Goal: Task Accomplishment & Management: Use online tool/utility

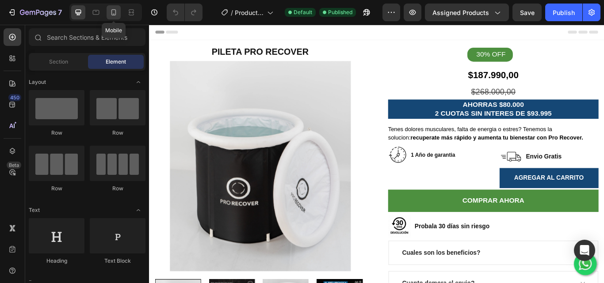
click at [113, 14] on icon at bounding box center [113, 12] width 9 height 9
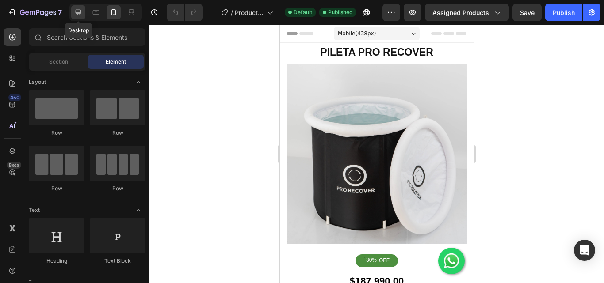
click at [81, 11] on icon at bounding box center [78, 12] width 9 height 9
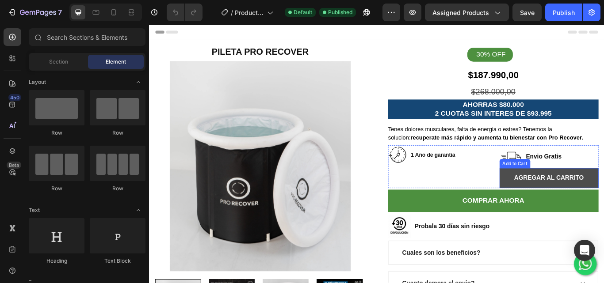
click at [561, 201] on button "AGREGAR AL CARRITO" at bounding box center [615, 203] width 116 height 23
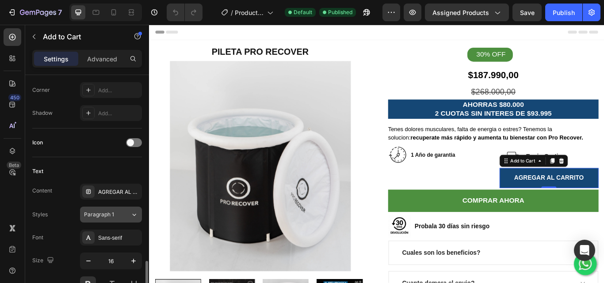
scroll to position [398, 0]
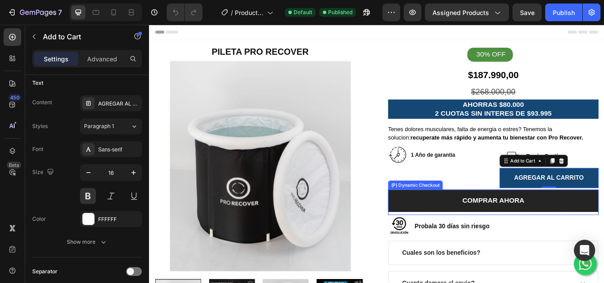
click at [483, 226] on button "COMPRAR AHORA" at bounding box center [549, 230] width 245 height 26
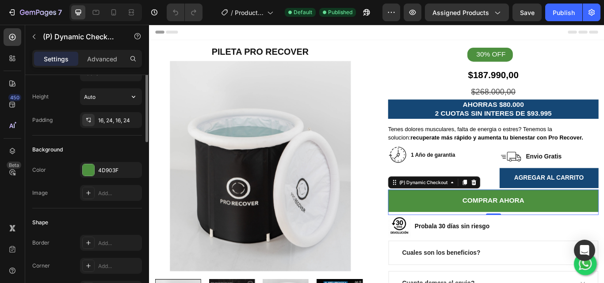
scroll to position [44, 0]
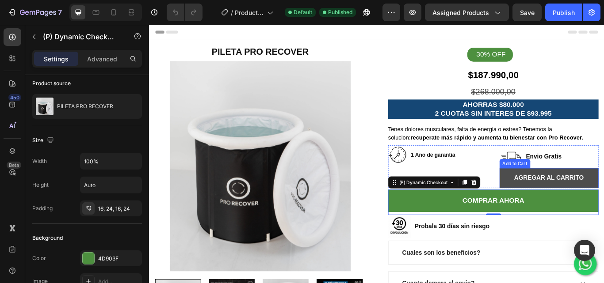
click at [563, 197] on button "AGREGAR AL CARRITO" at bounding box center [615, 203] width 116 height 23
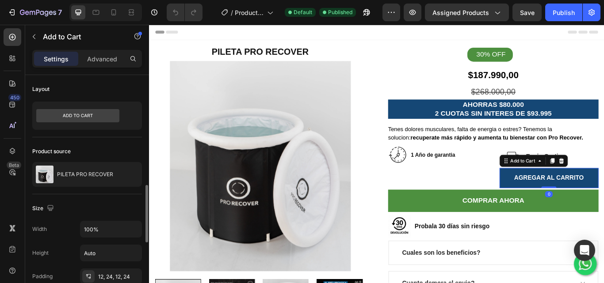
scroll to position [88, 0]
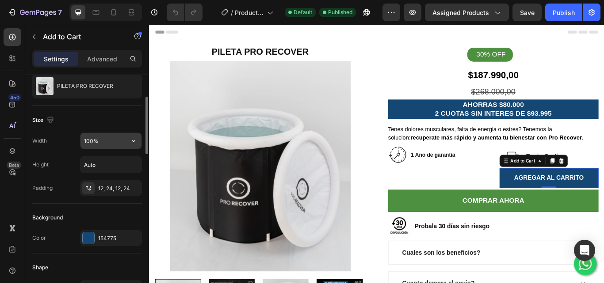
click at [88, 139] on input "100%" at bounding box center [110, 141] width 61 height 16
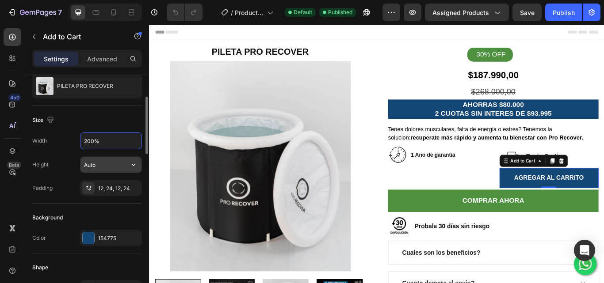
type input "200%"
click at [101, 171] on input "Auto" at bounding box center [110, 165] width 61 height 16
click at [133, 164] on icon "button" at bounding box center [134, 165] width 4 height 2
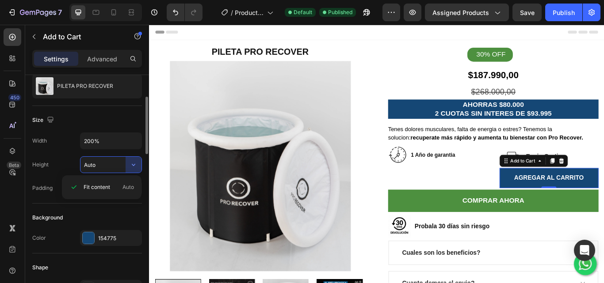
click at [109, 160] on input "Auto" at bounding box center [110, 165] width 61 height 16
click at [136, 163] on icon "button" at bounding box center [133, 164] width 9 height 9
click at [109, 163] on input "Auto" at bounding box center [110, 165] width 61 height 16
type input "A"
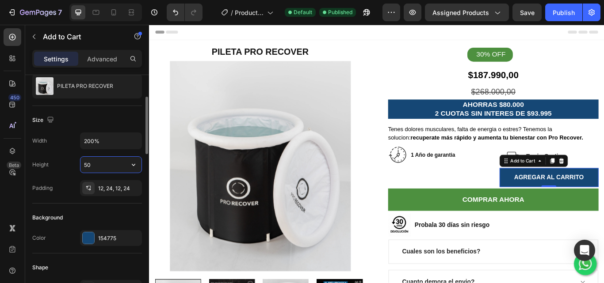
type input "5"
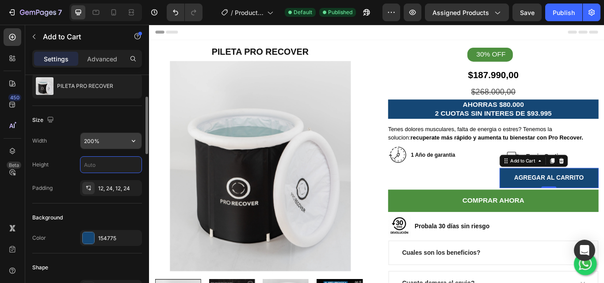
click at [91, 142] on input "200%" at bounding box center [110, 141] width 61 height 16
click at [87, 140] on input "200%" at bounding box center [110, 141] width 61 height 16
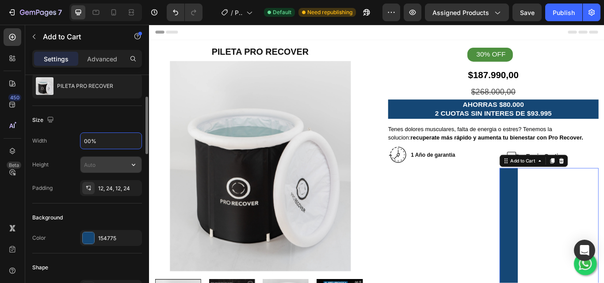
click at [124, 169] on input "text" at bounding box center [110, 165] width 61 height 16
type input "0%"
click at [135, 166] on icon "button" at bounding box center [133, 164] width 9 height 9
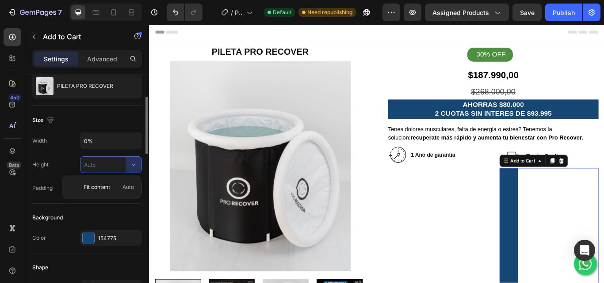
click at [110, 181] on div "Fit content Auto" at bounding box center [101, 187] width 72 height 17
type input "Auto"
click at [119, 162] on input "Auto" at bounding box center [110, 165] width 61 height 16
click at [136, 165] on icon "button" at bounding box center [133, 164] width 9 height 9
click at [95, 183] on div "Fit content Auto" at bounding box center [101, 187] width 72 height 17
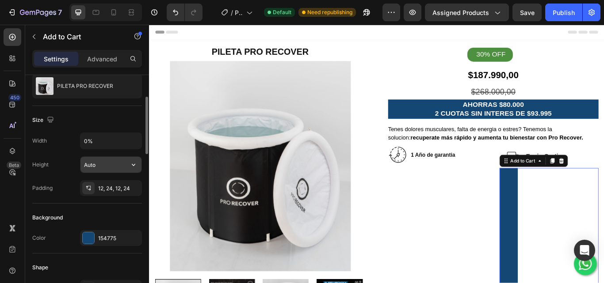
click at [110, 159] on input "Auto" at bounding box center [110, 165] width 61 height 16
click at [134, 166] on icon "button" at bounding box center [133, 164] width 9 height 9
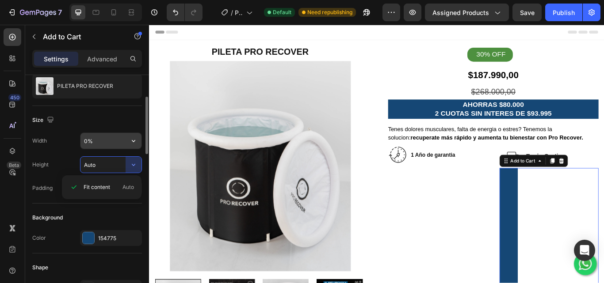
click at [102, 146] on input "0%" at bounding box center [110, 141] width 61 height 16
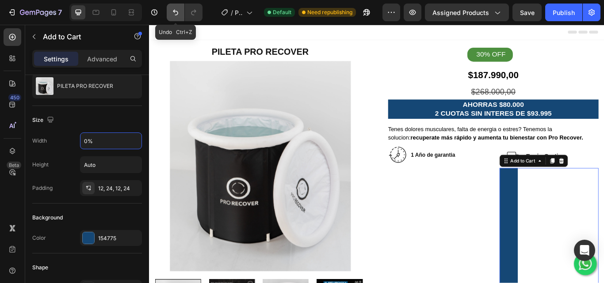
click at [181, 9] on button "Undo/Redo" at bounding box center [176, 13] width 18 height 18
type input "200%"
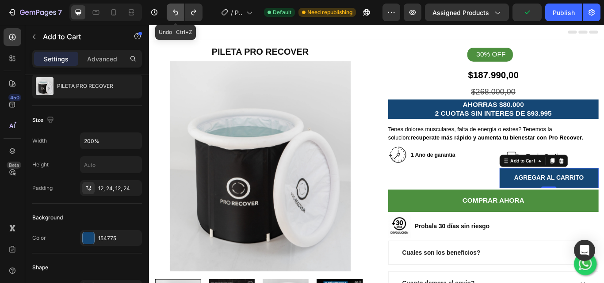
click at [182, 10] on button "Undo/Redo" at bounding box center [176, 13] width 18 height 18
type input "Auto"
click at [182, 10] on button "Undo/Redo" at bounding box center [176, 13] width 18 height 18
type input "100%"
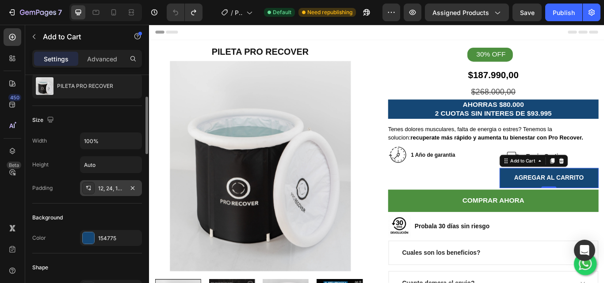
click at [91, 190] on icon at bounding box center [88, 188] width 7 height 7
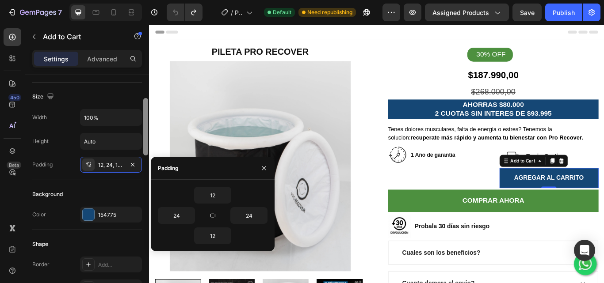
drag, startPoint x: 145, startPoint y: 135, endPoint x: 146, endPoint y: 141, distance: 5.9
click at [146, 141] on div at bounding box center [145, 126] width 5 height 57
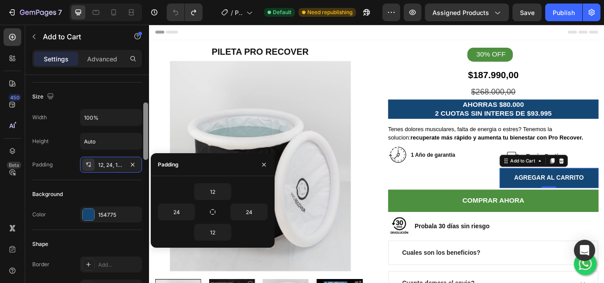
click at [146, 141] on div at bounding box center [145, 131] width 5 height 57
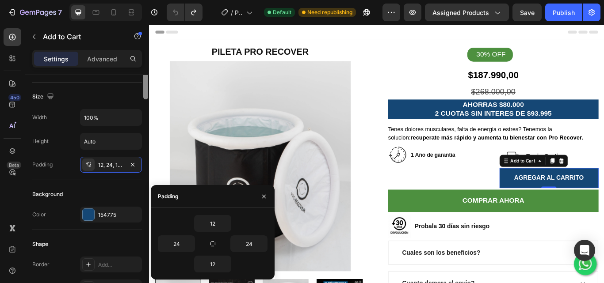
drag, startPoint x: 146, startPoint y: 141, endPoint x: 142, endPoint y: 130, distance: 12.4
click at [142, 130] on div at bounding box center [145, 143] width 7 height 233
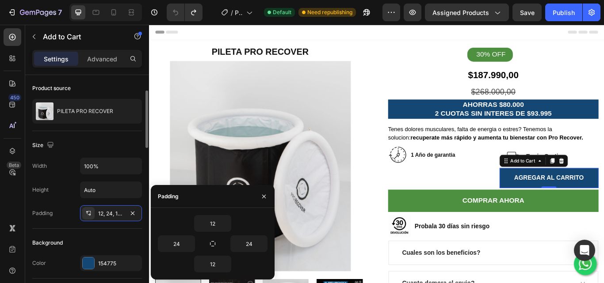
click at [42, 146] on div "Size" at bounding box center [43, 146] width 23 height 12
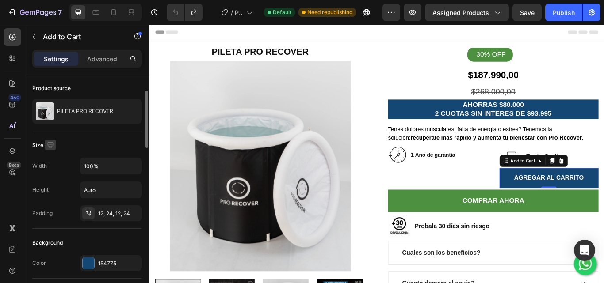
click at [53, 145] on icon "button" at bounding box center [50, 145] width 9 height 9
click at [51, 175] on icon "button" at bounding box center [52, 175] width 9 height 9
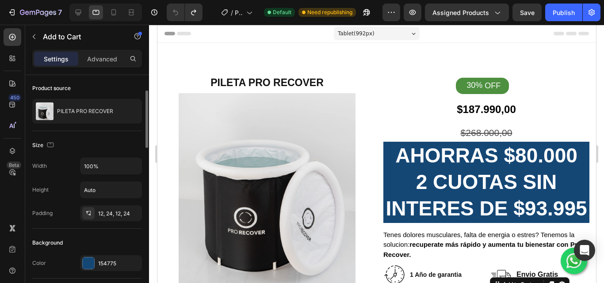
scroll to position [147, 0]
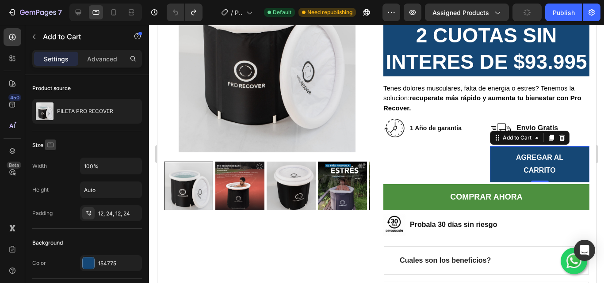
click at [50, 141] on icon "button" at bounding box center [50, 145] width 9 height 9
click at [56, 190] on icon "button" at bounding box center [52, 191] width 9 height 9
type input "15"
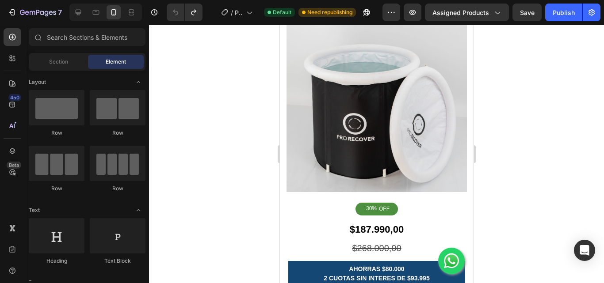
scroll to position [72, 0]
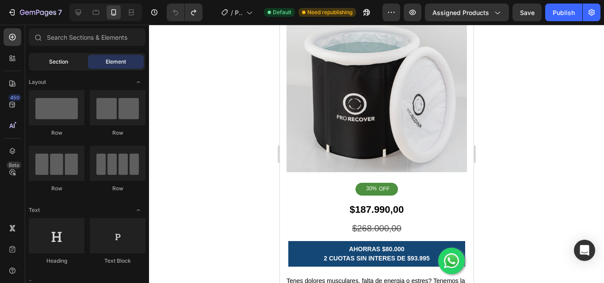
click at [69, 63] on div "Section" at bounding box center [58, 62] width 56 height 14
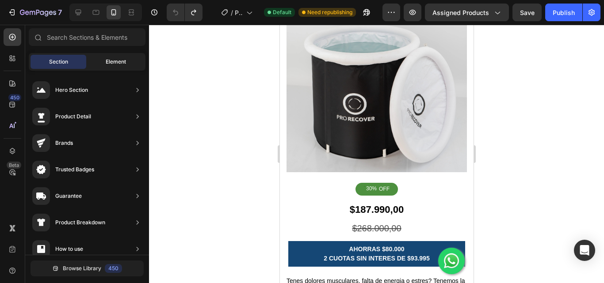
click at [110, 65] on span "Element" at bounding box center [116, 62] width 20 height 8
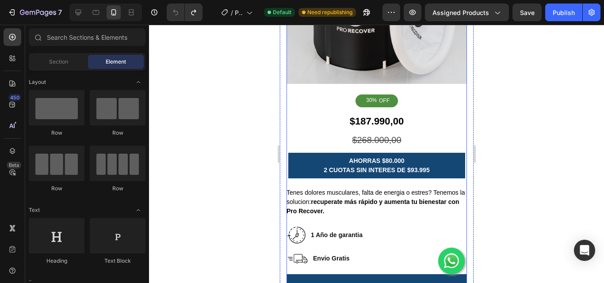
scroll to position [204, 0]
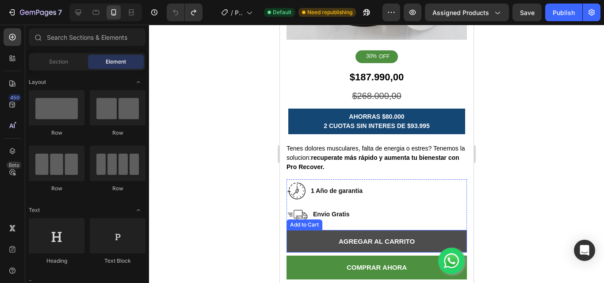
click at [343, 230] on button "AGREGAR AL CARRITO" at bounding box center [376, 241] width 180 height 23
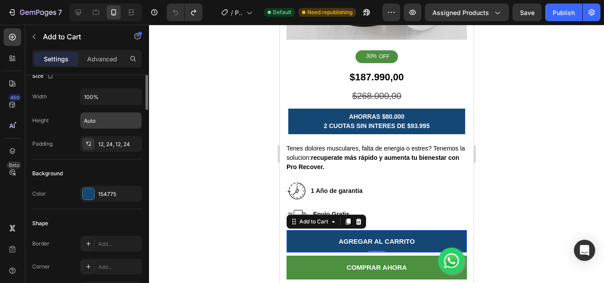
scroll to position [88, 0]
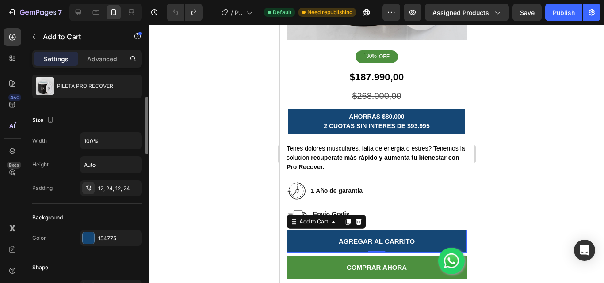
click at [44, 121] on div "Size" at bounding box center [43, 120] width 23 height 12
click at [47, 120] on icon "button" at bounding box center [50, 119] width 9 height 9
click at [55, 132] on icon "button" at bounding box center [52, 134] width 9 height 9
type input "16"
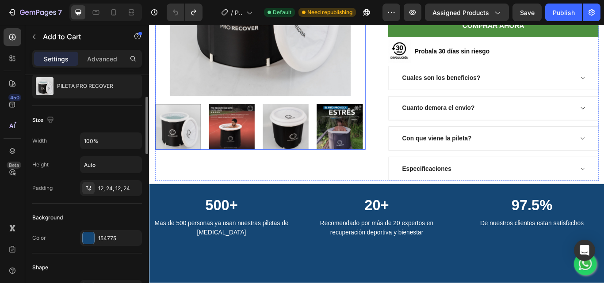
scroll to position [32, 0]
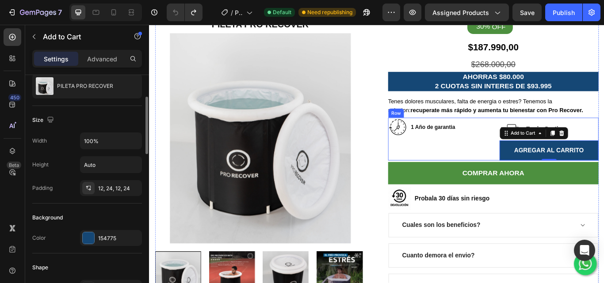
click at [528, 171] on div "Image 1 Año de garantia Text block Row" at bounding box center [485, 158] width 116 height 50
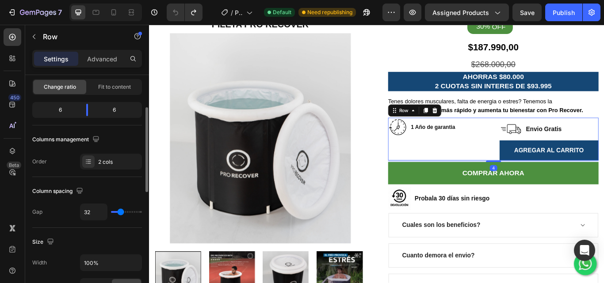
scroll to position [0, 0]
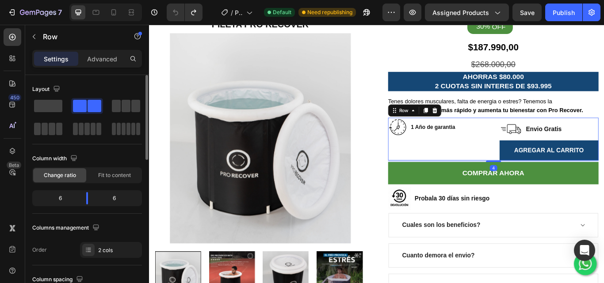
click at [514, 182] on div "Image 1 Año de garantia Text block Row" at bounding box center [485, 158] width 116 height 50
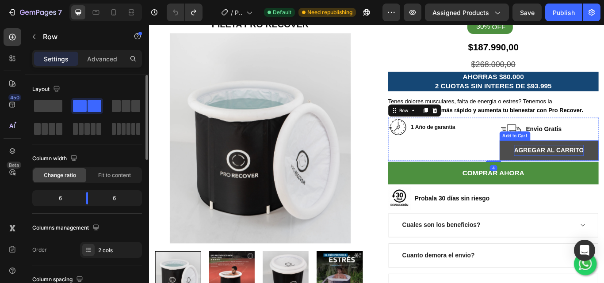
click at [596, 172] on div "AGREGAR AL CARRITO" at bounding box center [614, 171] width 81 height 13
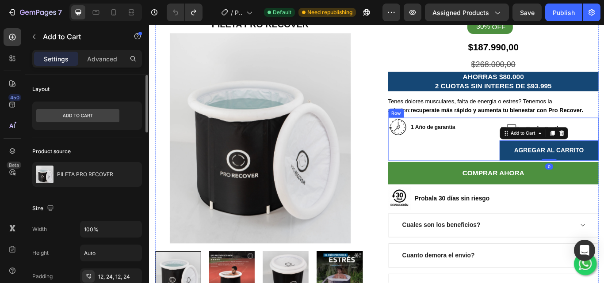
click at [526, 164] on div "Image 1 Año de garantia Text block Row" at bounding box center [485, 158] width 116 height 50
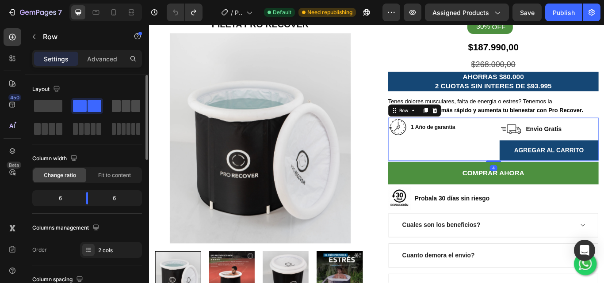
click at [116, 107] on span at bounding box center [116, 106] width 9 height 12
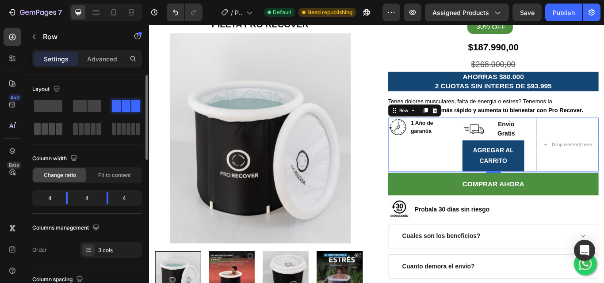
click at [58, 129] on span at bounding box center [59, 129] width 7 height 12
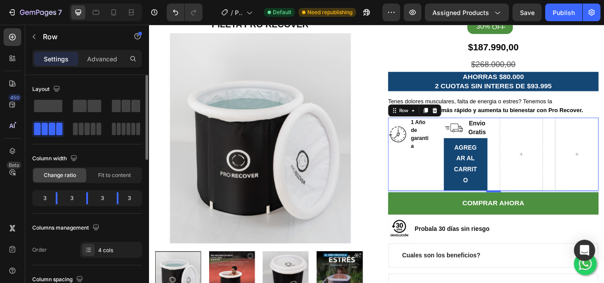
click at [65, 109] on div at bounding box center [87, 117] width 110 height 39
click at [81, 107] on span at bounding box center [80, 106] width 14 height 12
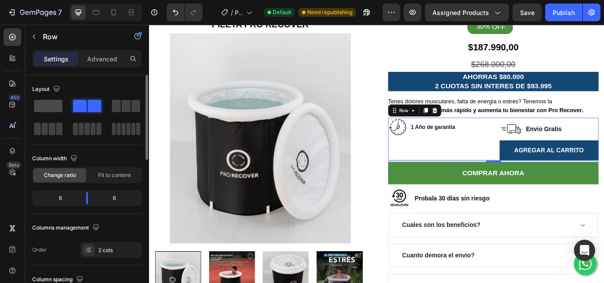
click at [53, 107] on span at bounding box center [48, 106] width 28 height 12
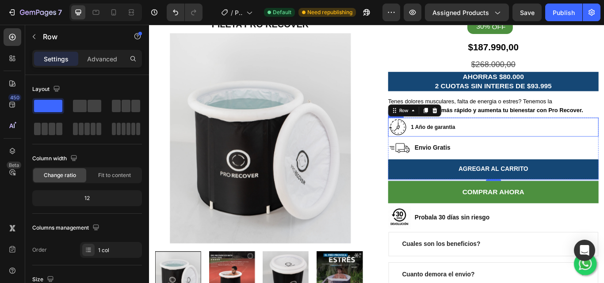
click at [552, 139] on div "Image 1 Año de garantia Text block Row" at bounding box center [549, 144] width 245 height 22
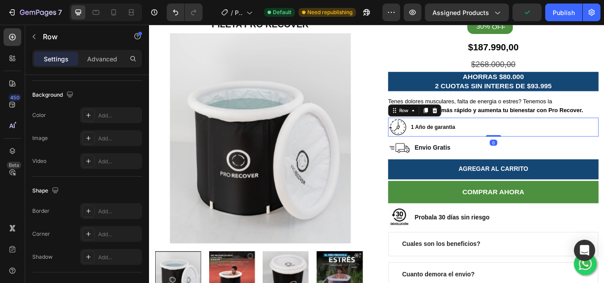
scroll to position [407, 0]
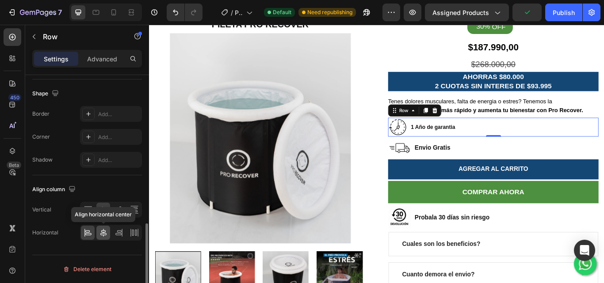
click at [107, 232] on icon at bounding box center [103, 233] width 9 height 9
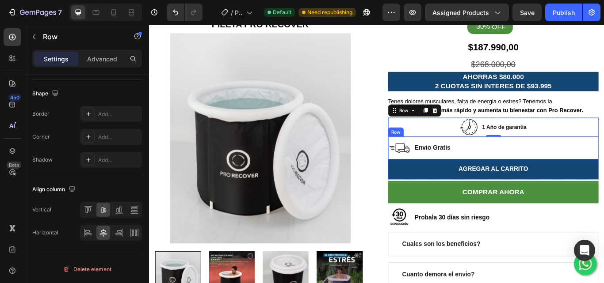
click at [524, 170] on div "Image Envio Gratis Text block Row" at bounding box center [549, 169] width 245 height 27
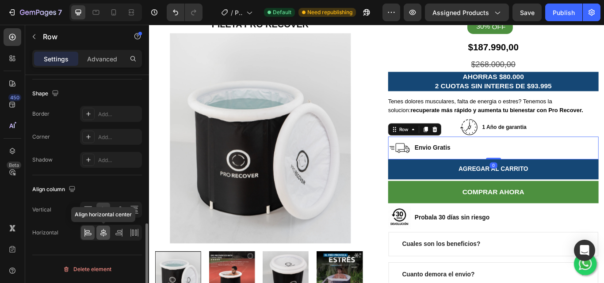
click at [105, 236] on icon at bounding box center [103, 233] width 9 height 9
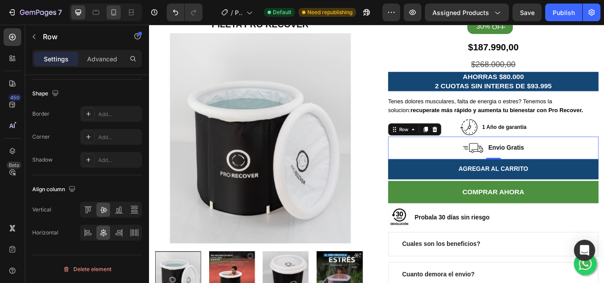
click at [110, 9] on icon at bounding box center [113, 12] width 9 height 9
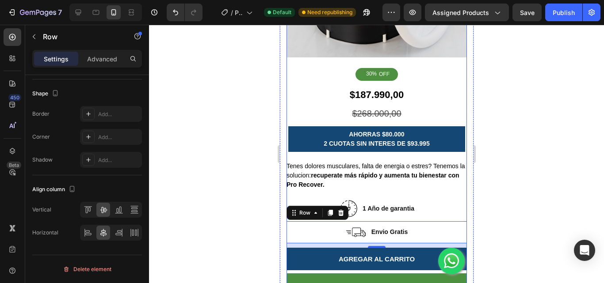
scroll to position [231, 0]
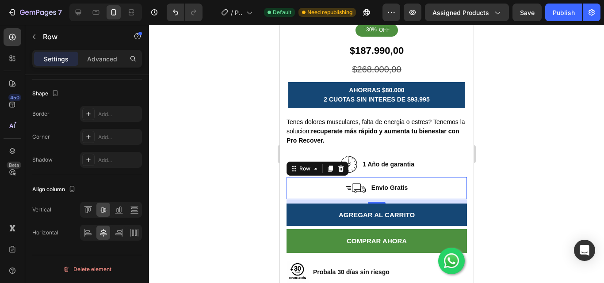
click at [560, 154] on div at bounding box center [376, 154] width 455 height 259
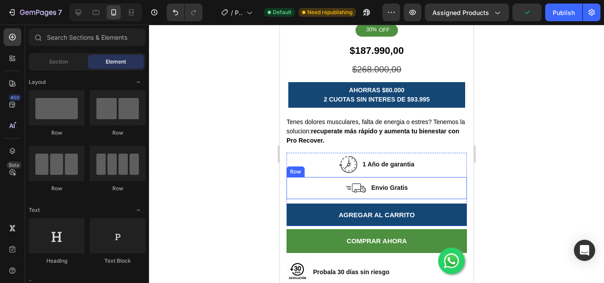
click at [331, 181] on div "Image Envio Gratis Text block Row" at bounding box center [376, 188] width 180 height 22
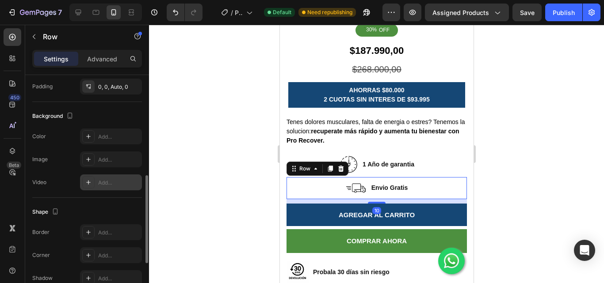
scroll to position [384, 0]
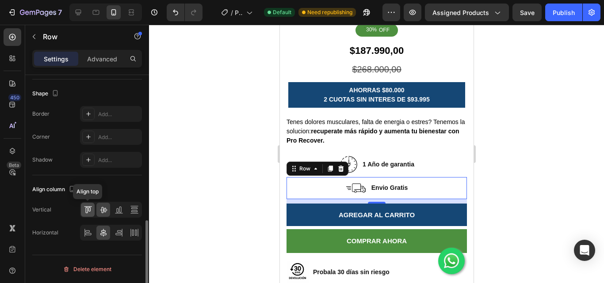
click at [87, 209] on icon at bounding box center [86, 210] width 2 height 6
click at [110, 211] on div at bounding box center [111, 210] width 62 height 16
click at [106, 211] on icon at bounding box center [103, 210] width 9 height 9
click at [88, 233] on icon at bounding box center [88, 233] width 9 height 9
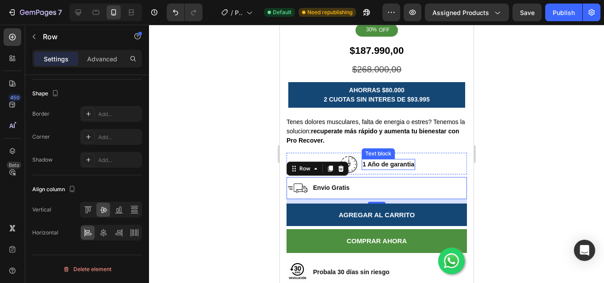
click at [383, 160] on p "1 Año de garantia" at bounding box center [388, 164] width 52 height 9
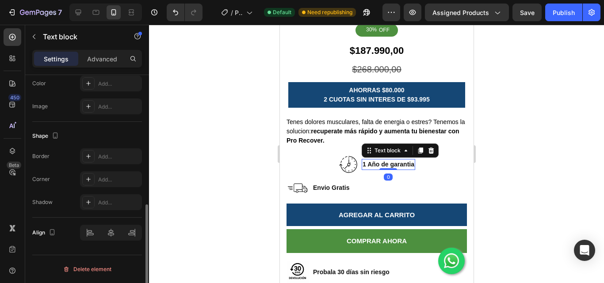
scroll to position [0, 0]
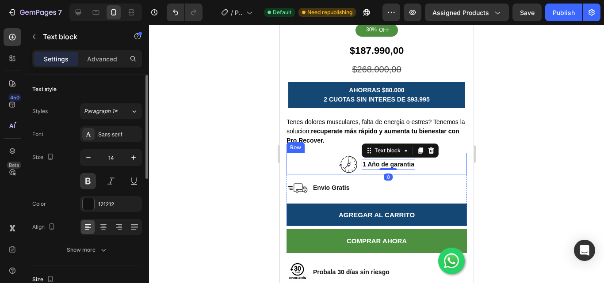
click at [435, 153] on div "Image 1 Año de garantia Text block 0 Row" at bounding box center [376, 164] width 180 height 22
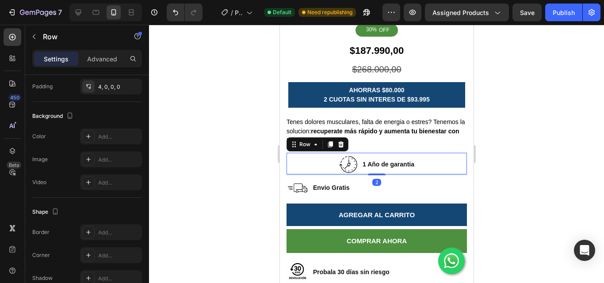
scroll to position [384, 0]
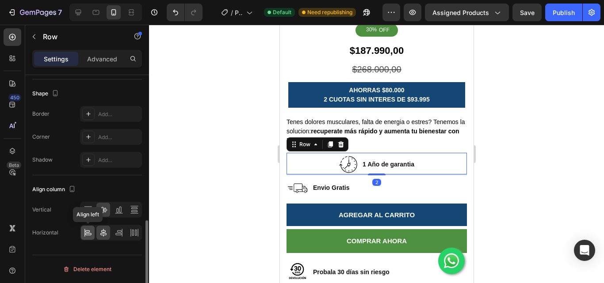
click at [86, 235] on icon at bounding box center [88, 233] width 9 height 9
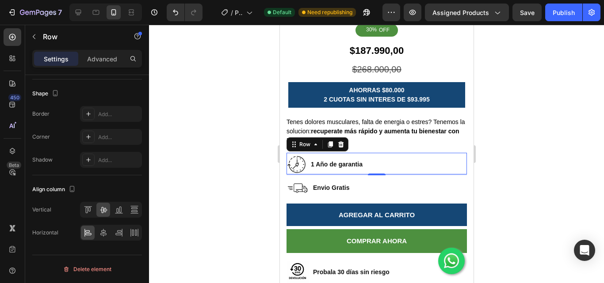
click at [566, 129] on div at bounding box center [376, 154] width 455 height 259
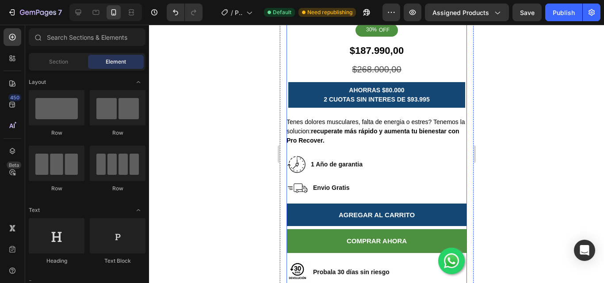
click at [374, 221] on div "30% OFF Discount Tag $187.990,00 (P) Price (P) Price Row $268.000,00 (P) Price …" at bounding box center [376, 224] width 180 height 423
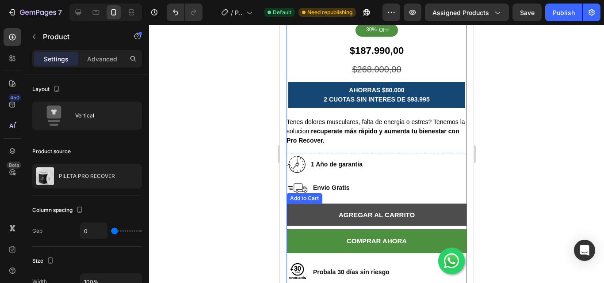
click at [378, 217] on button "AGREGAR AL CARRITO" at bounding box center [376, 215] width 180 height 23
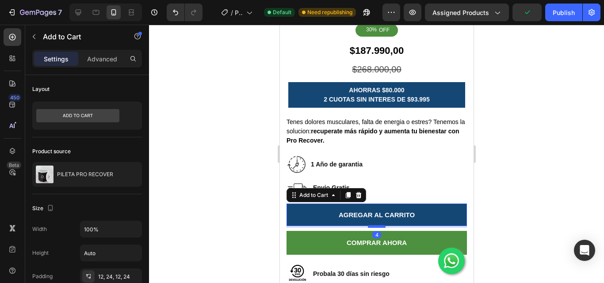
click at [375, 225] on div at bounding box center [376, 226] width 18 height 3
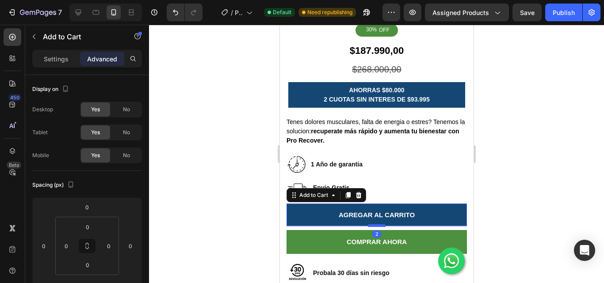
click at [374, 225] on div at bounding box center [376, 226] width 18 height 3
type input "2"
click at [520, 175] on div at bounding box center [376, 154] width 455 height 259
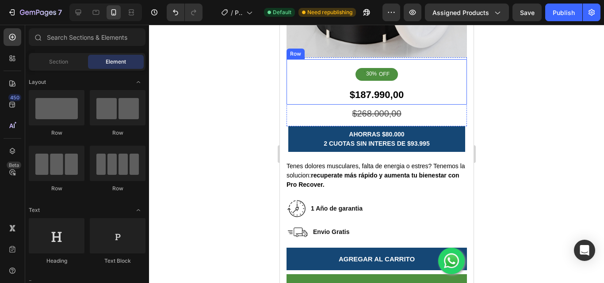
scroll to position [98, 0]
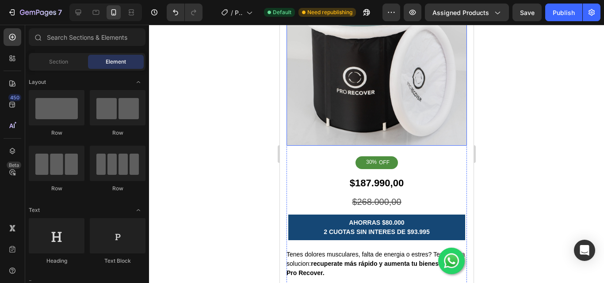
click at [405, 103] on img at bounding box center [376, 56] width 180 height 180
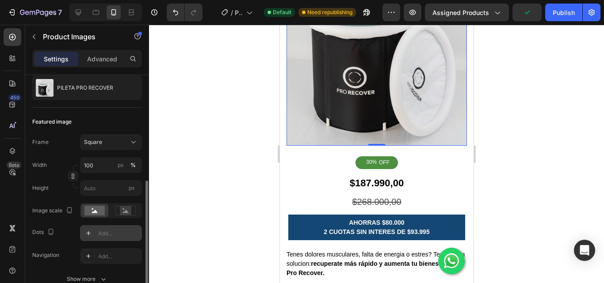
scroll to position [131, 0]
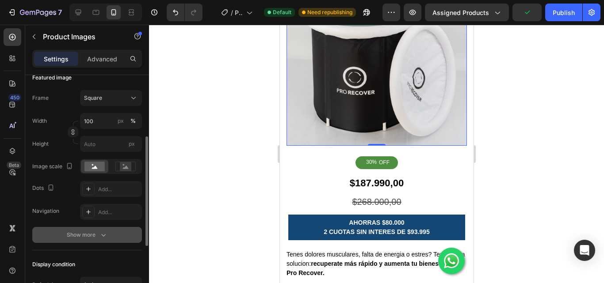
click at [90, 242] on button "Show more" at bounding box center [87, 235] width 110 height 16
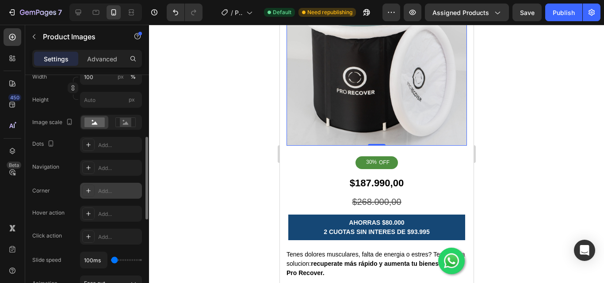
scroll to position [263, 0]
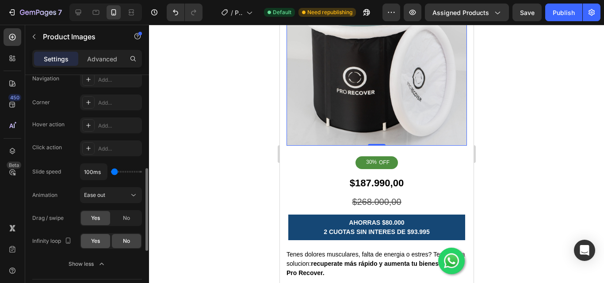
click at [100, 241] on span "Yes" at bounding box center [95, 241] width 9 height 8
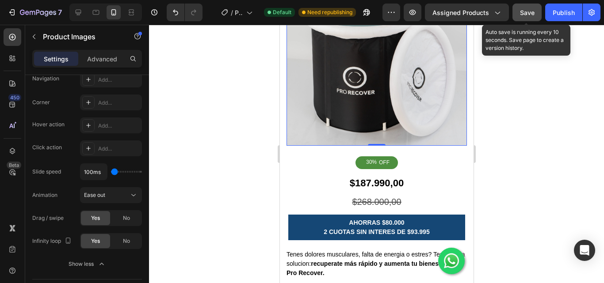
click at [533, 13] on span "Save" at bounding box center [527, 13] width 15 height 8
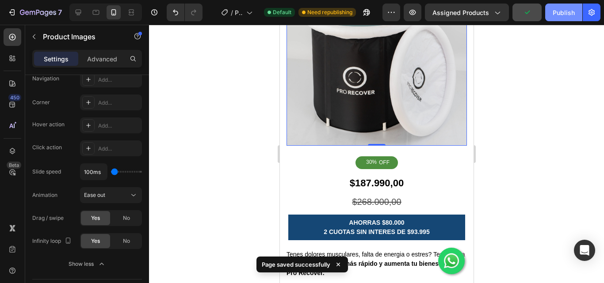
click at [557, 10] on div "Publish" at bounding box center [563, 12] width 22 height 9
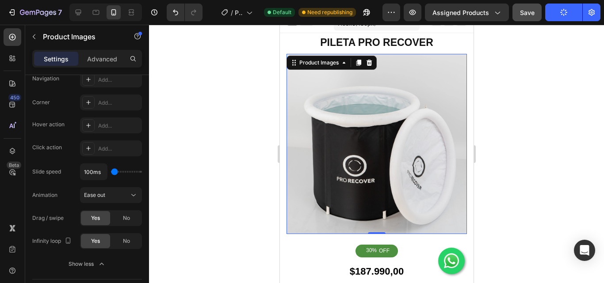
scroll to position [0, 0]
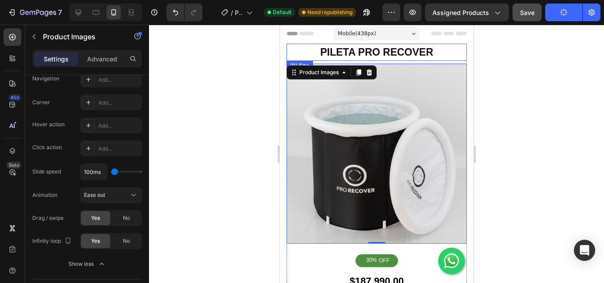
click at [415, 53] on h2 "PILETA PRO RECOVER" at bounding box center [376, 52] width 180 height 17
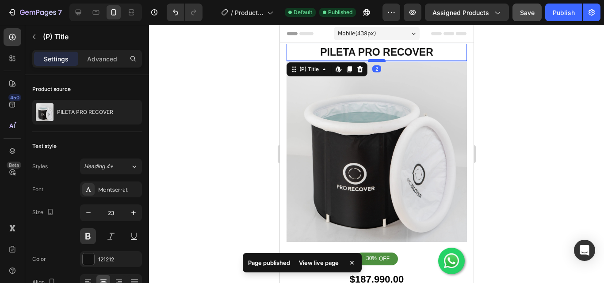
click at [379, 61] on div at bounding box center [376, 60] width 18 height 3
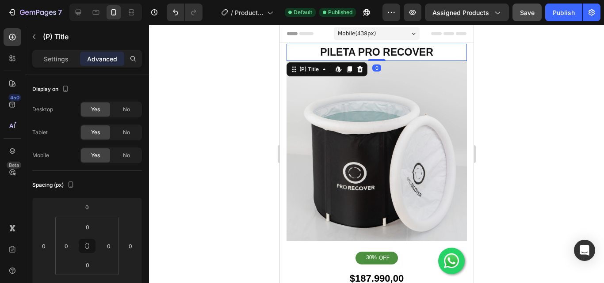
drag, startPoint x: 378, startPoint y: 60, endPoint x: 381, endPoint y: 55, distance: 4.9
click at [381, 55] on div "PILETA PRO RECOVER (P) Title Edit content in Shopify 0" at bounding box center [376, 52] width 180 height 17
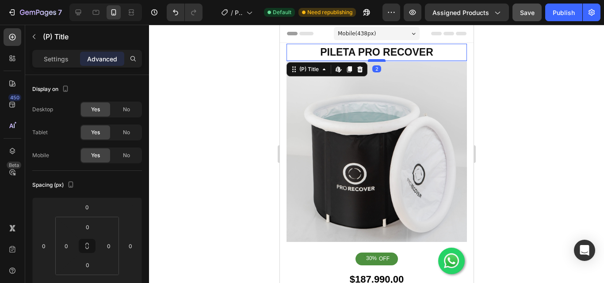
click at [378, 60] on div at bounding box center [376, 60] width 18 height 3
type input "2"
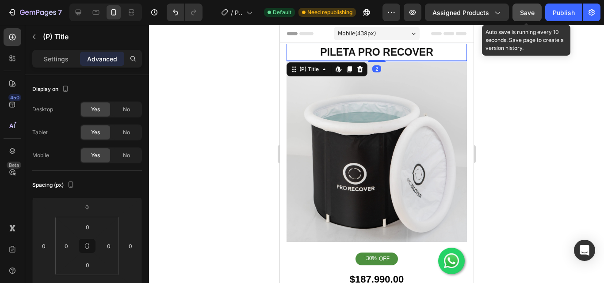
click at [523, 11] on span "Save" at bounding box center [527, 13] width 15 height 8
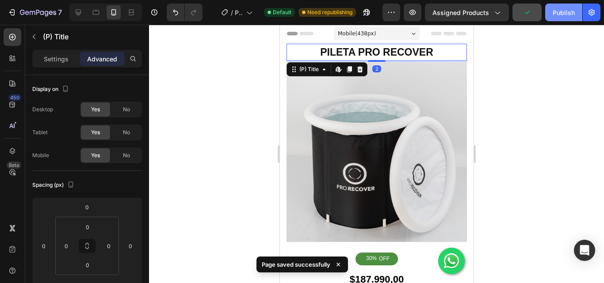
click at [565, 15] on div "Publish" at bounding box center [563, 12] width 22 height 9
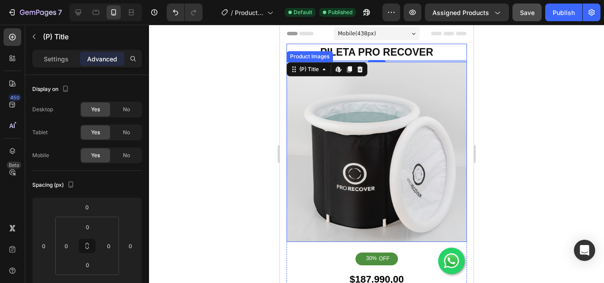
click at [417, 145] on img at bounding box center [376, 152] width 180 height 180
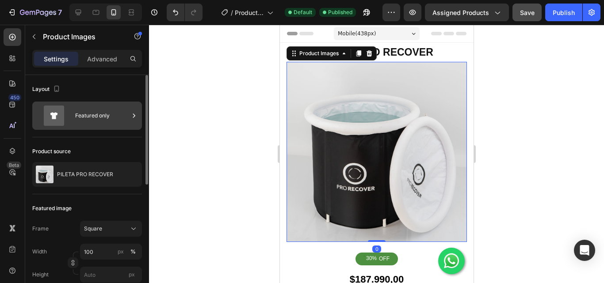
click at [98, 119] on div "Featured only" at bounding box center [102, 116] width 54 height 20
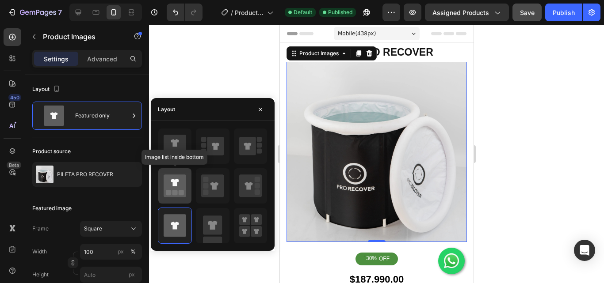
click at [178, 187] on icon at bounding box center [175, 186] width 23 height 23
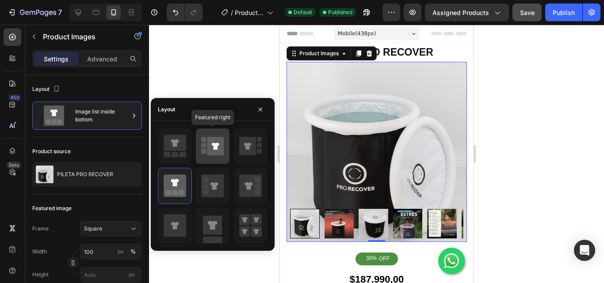
click at [221, 148] on icon at bounding box center [215, 146] width 17 height 19
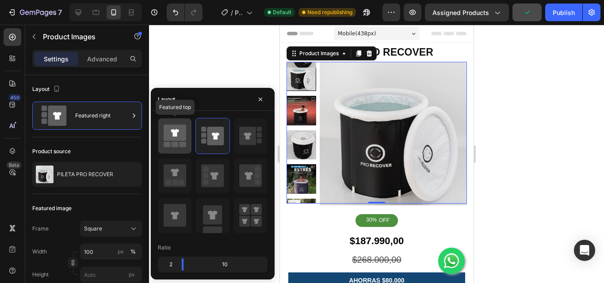
click at [180, 136] on icon at bounding box center [175, 133] width 23 height 16
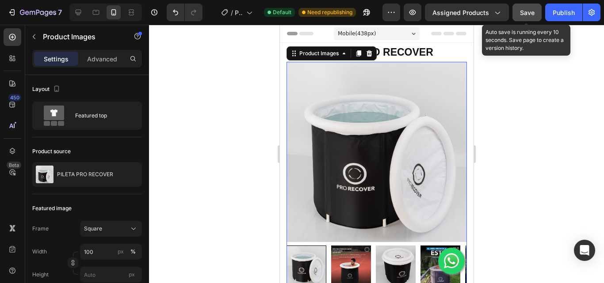
click at [533, 12] on span "Save" at bounding box center [527, 13] width 15 height 8
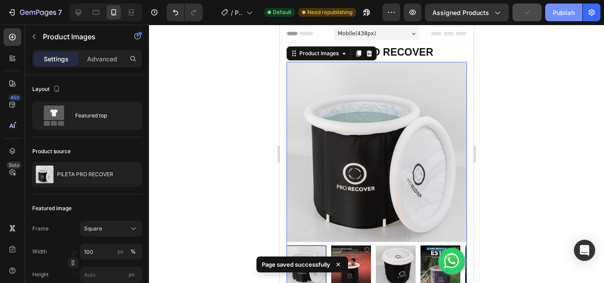
click at [565, 14] on div "Publish" at bounding box center [563, 12] width 22 height 9
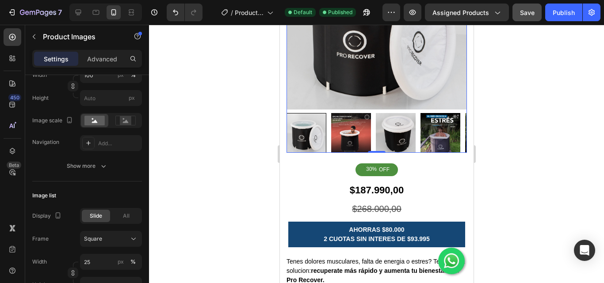
scroll to position [88, 0]
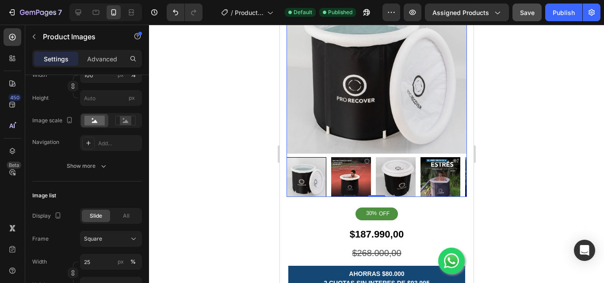
click at [390, 179] on img at bounding box center [395, 177] width 40 height 40
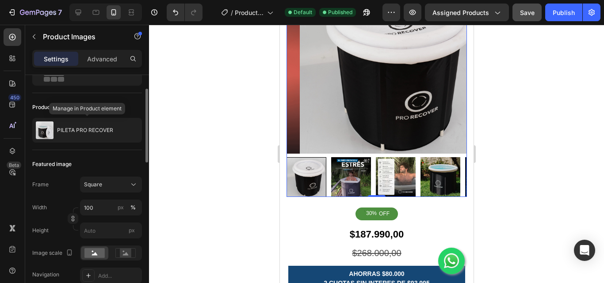
scroll to position [0, 0]
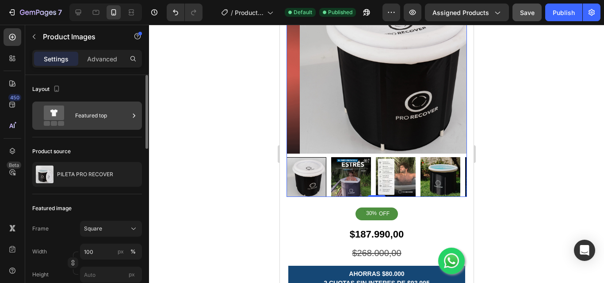
click at [102, 128] on div "Featured top" at bounding box center [87, 116] width 110 height 28
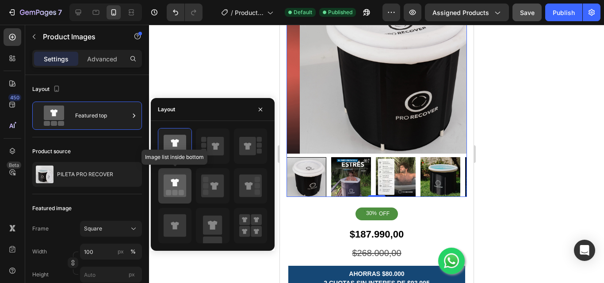
click at [181, 189] on icon at bounding box center [175, 186] width 23 height 23
type input "20"
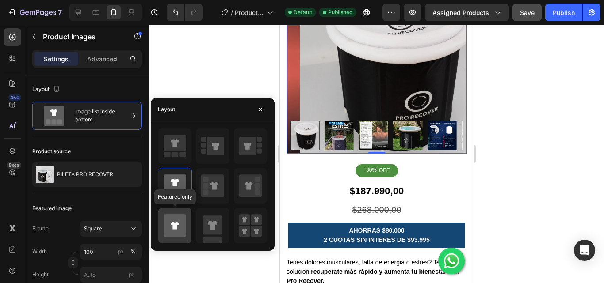
click at [182, 229] on icon at bounding box center [175, 225] width 23 height 23
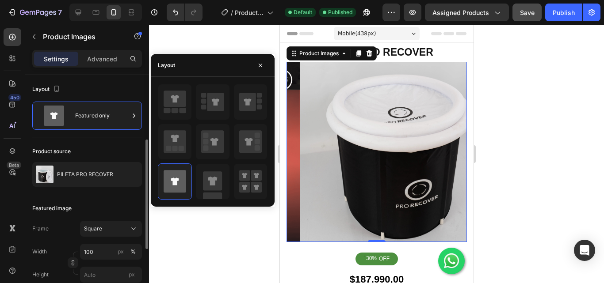
scroll to position [88, 0]
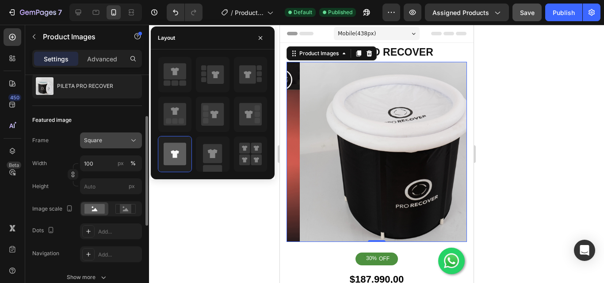
click at [110, 135] on button "Square" at bounding box center [111, 141] width 62 height 16
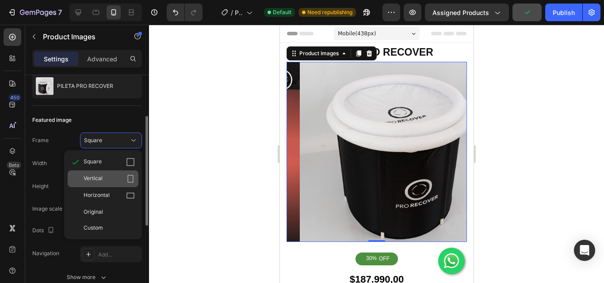
click at [118, 183] on div "Vertical" at bounding box center [109, 179] width 51 height 9
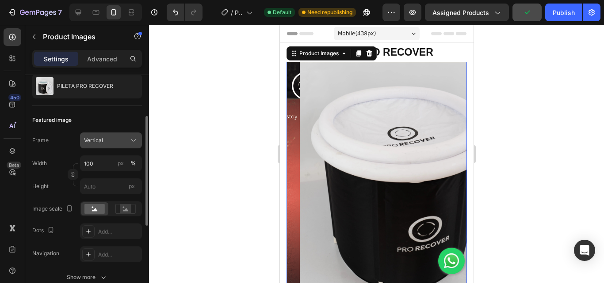
click at [121, 140] on div "Vertical" at bounding box center [105, 141] width 43 height 8
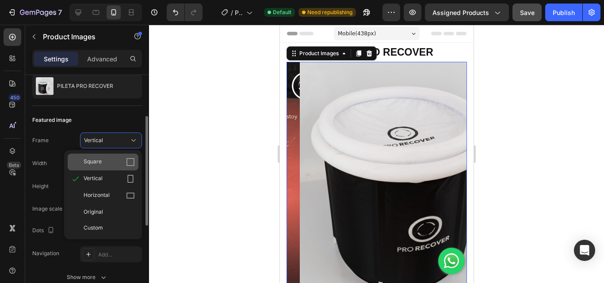
click at [125, 160] on div "Square" at bounding box center [109, 162] width 51 height 9
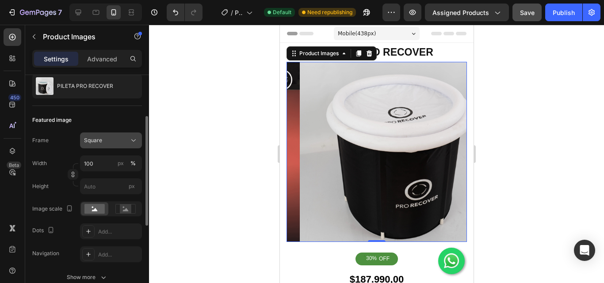
click at [120, 141] on div "Square" at bounding box center [105, 141] width 43 height 8
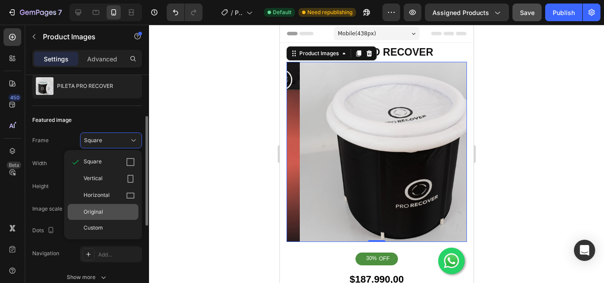
click at [114, 212] on div "Original" at bounding box center [109, 212] width 51 height 8
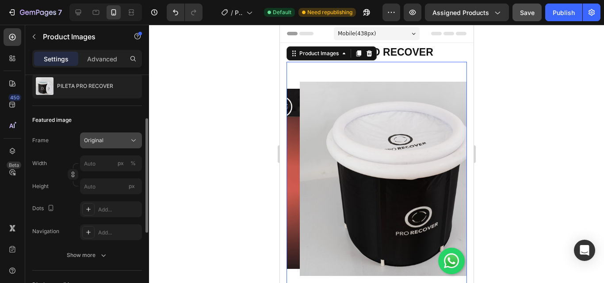
click at [128, 136] on div "Original" at bounding box center [111, 140] width 54 height 9
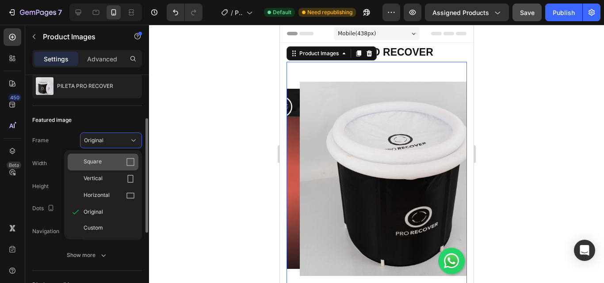
click at [119, 156] on div "Square" at bounding box center [103, 162] width 71 height 17
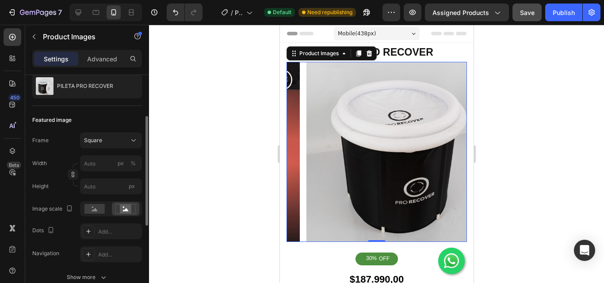
click at [549, 97] on div at bounding box center [376, 154] width 455 height 259
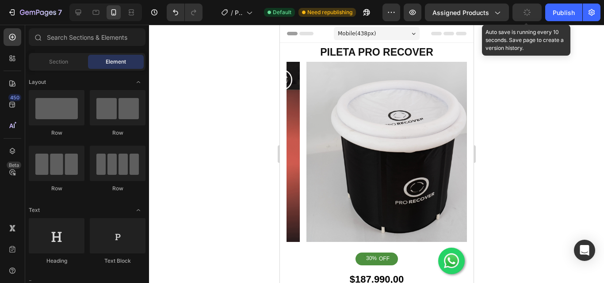
click at [533, 11] on button "button" at bounding box center [526, 13] width 29 height 18
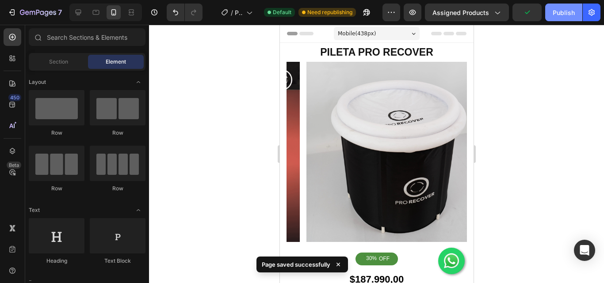
click at [555, 11] on div "Publish" at bounding box center [563, 12] width 22 height 9
